Goal: Register for event/course

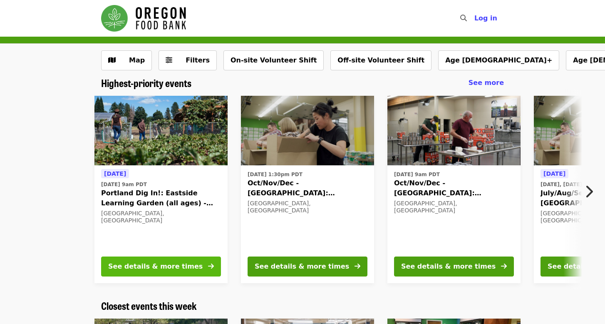
click at [153, 267] on div "See details & more times" at bounding box center [155, 266] width 94 height 10
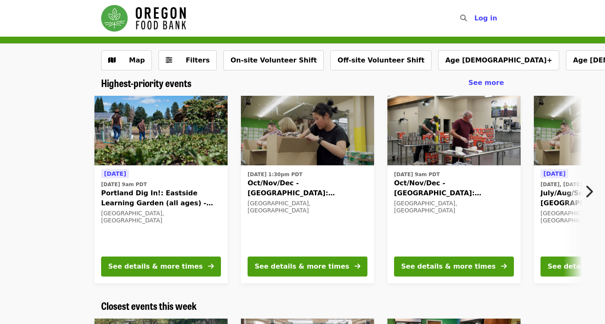
click at [590, 191] on icon "chevron-right icon" at bounding box center [589, 192] width 8 height 16
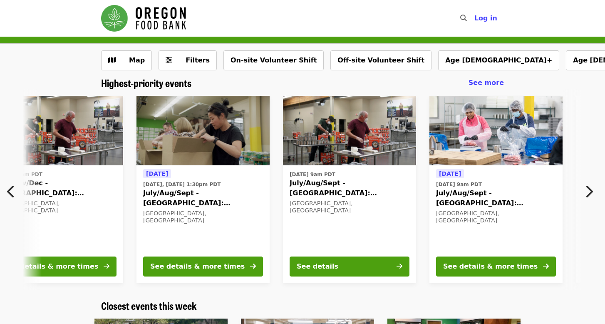
scroll to position [0, 400]
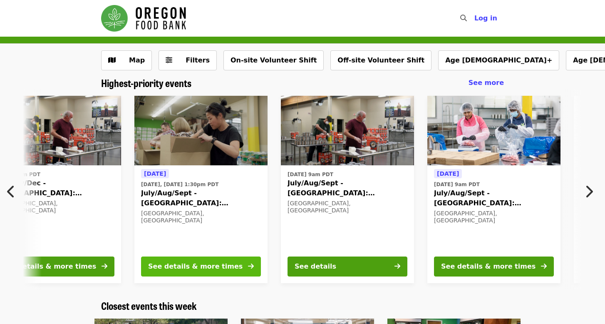
click at [189, 268] on div "See details & more times" at bounding box center [195, 266] width 94 height 10
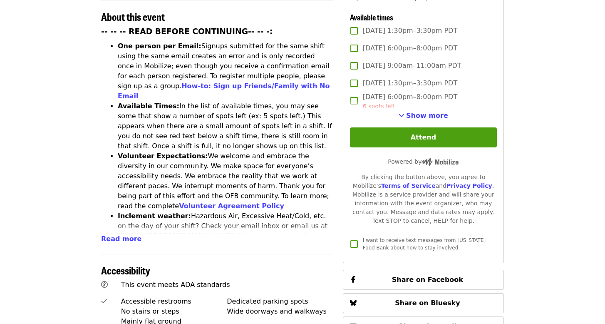
scroll to position [14, 0]
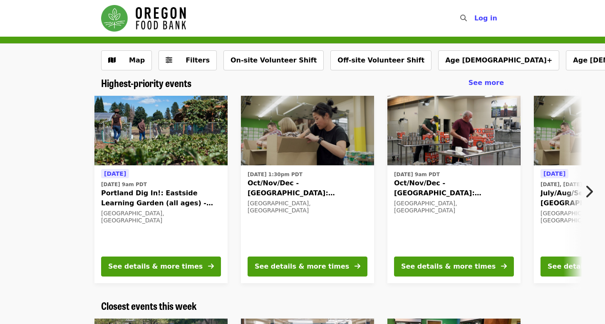
click at [589, 194] on icon "chevron-right icon" at bounding box center [589, 192] width 8 height 16
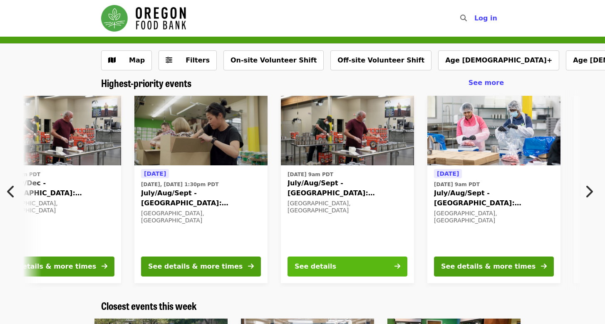
click at [341, 262] on button "See details" at bounding box center [348, 266] width 120 height 20
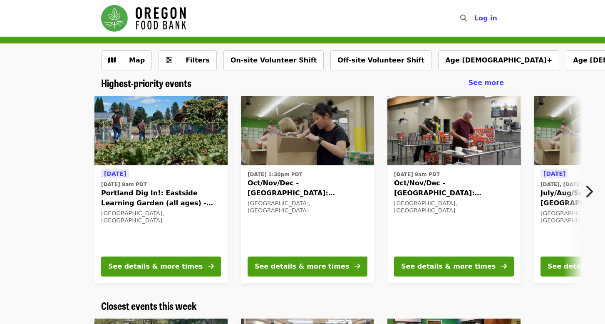
click at [453, 0] on nav "Skip to content ​ Log in" at bounding box center [302, 18] width 416 height 37
